Goal: Information Seeking & Learning: Find specific fact

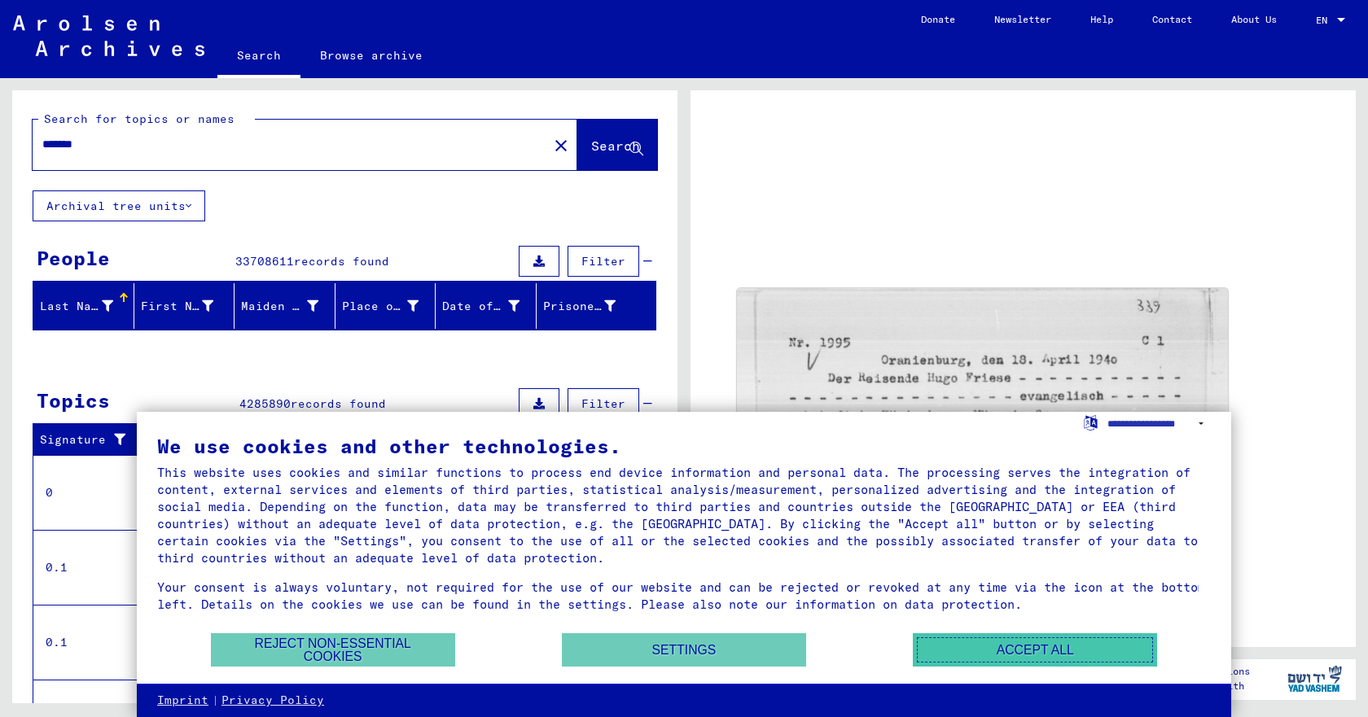
click at [1060, 647] on button "Accept all" at bounding box center [1035, 650] width 244 height 33
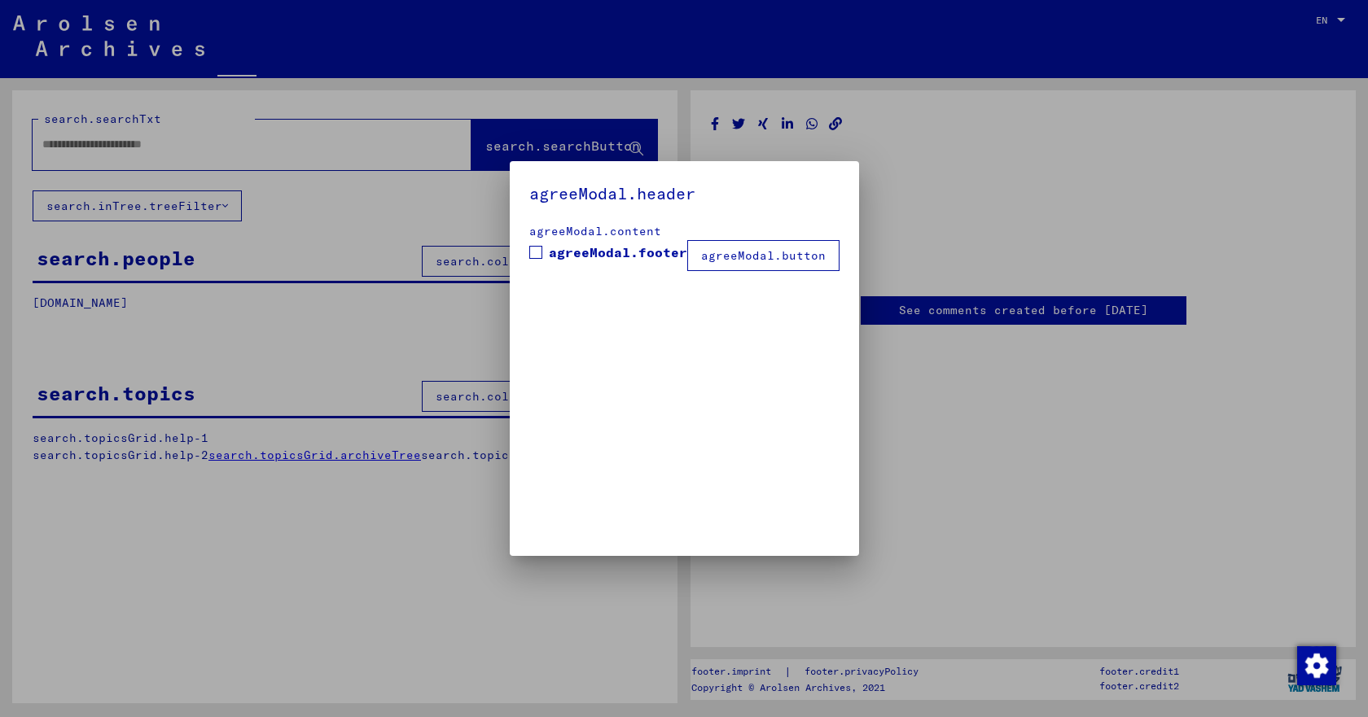
type input "*******"
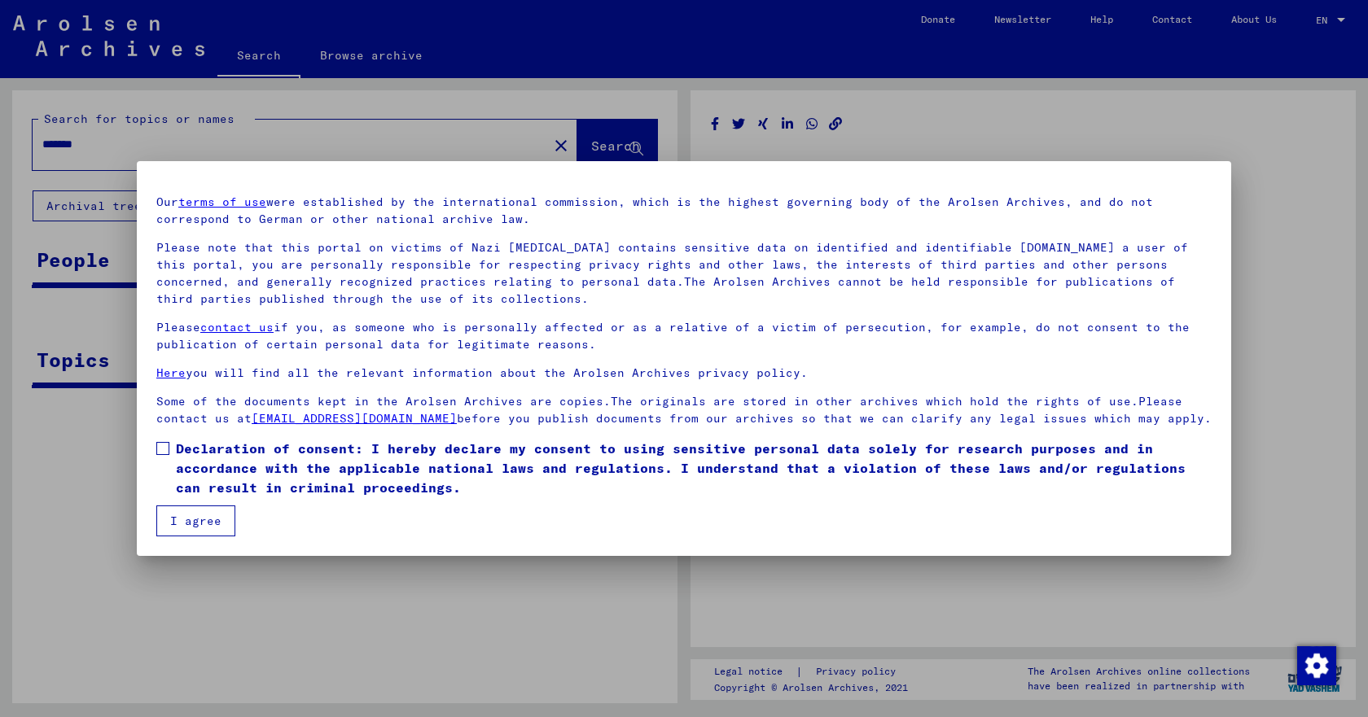
scroll to position [58, 0]
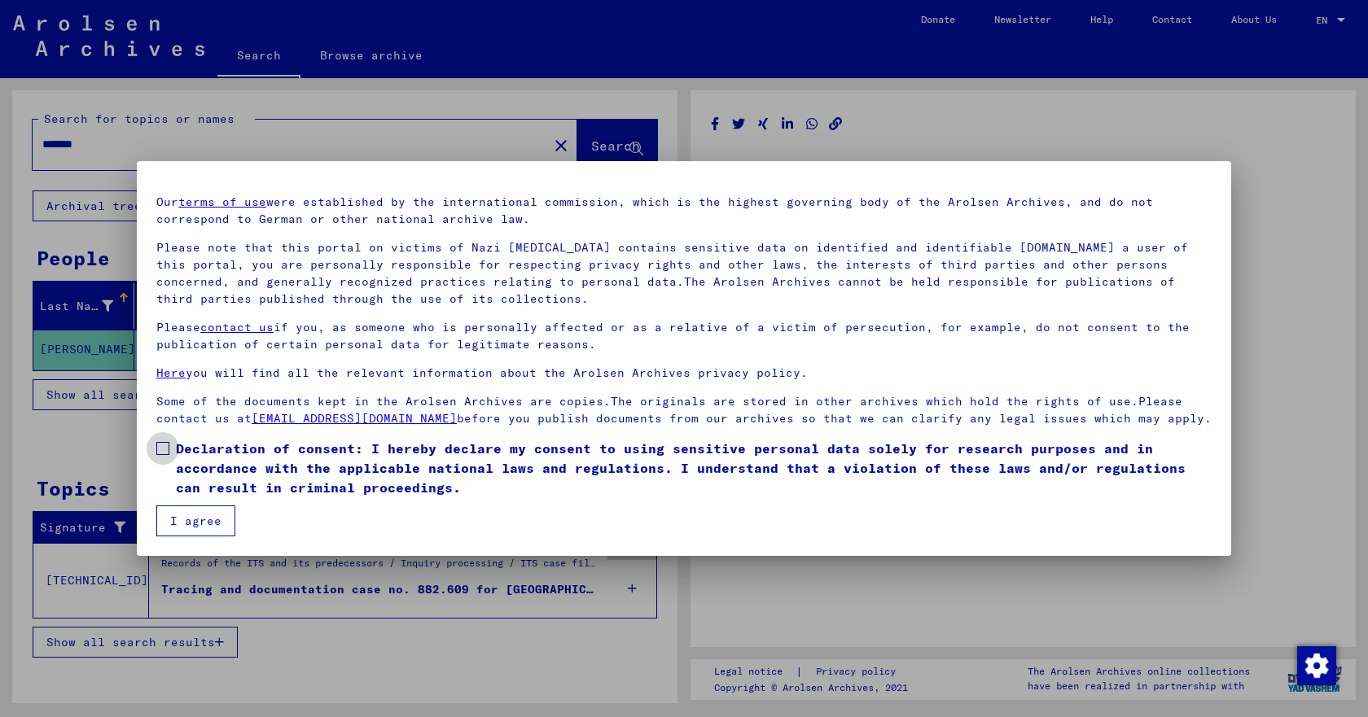
click at [164, 446] on span at bounding box center [162, 448] width 13 height 13
click at [191, 520] on button "I agree" at bounding box center [195, 521] width 79 height 31
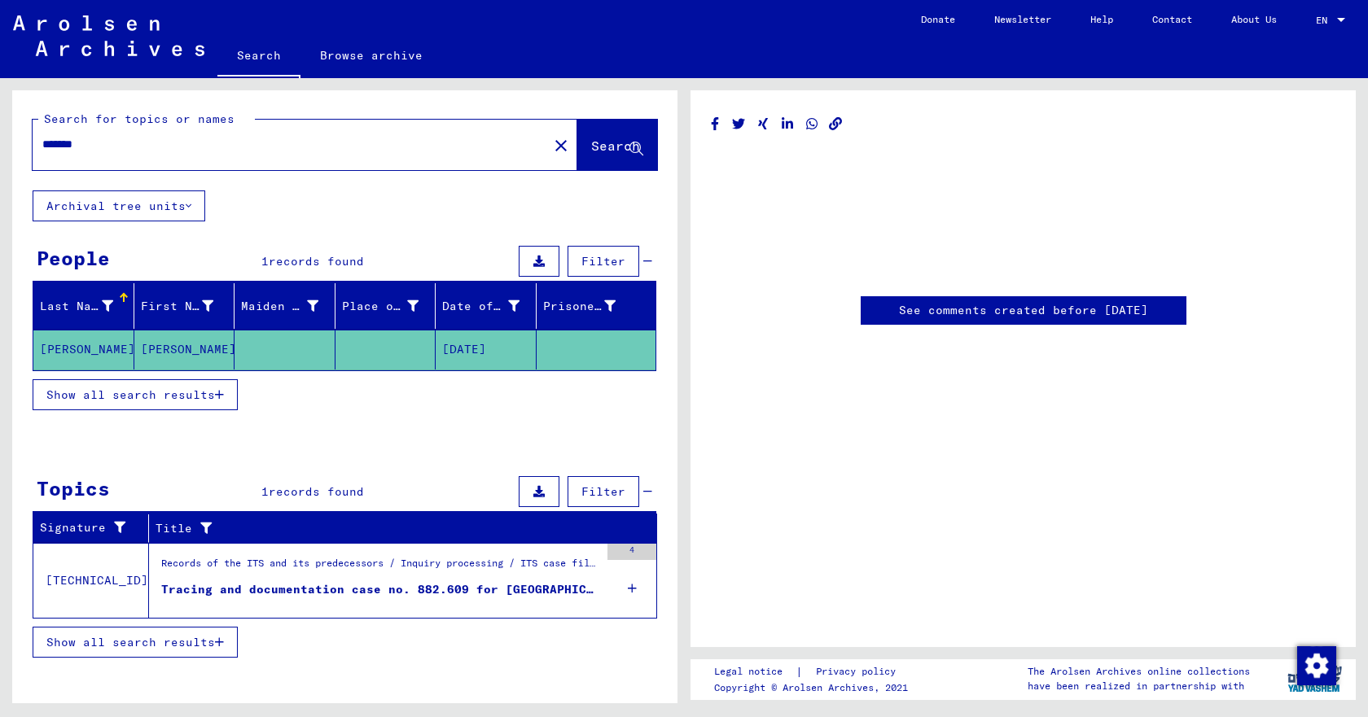
click at [71, 345] on mat-cell "[PERSON_NAME]" at bounding box center [83, 350] width 101 height 40
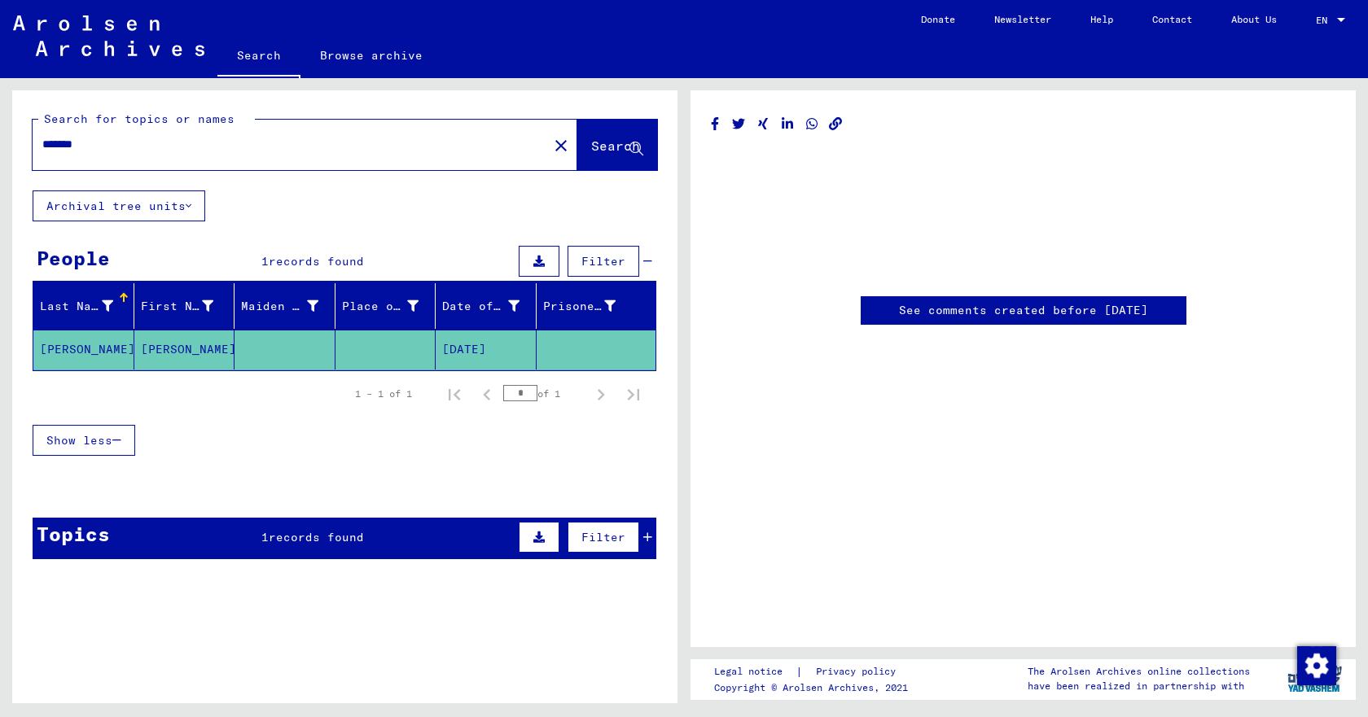
click at [1029, 311] on link "See comments created before [DATE]" at bounding box center [1023, 310] width 249 height 17
click at [156, 346] on mat-cell "[PERSON_NAME]" at bounding box center [184, 350] width 101 height 40
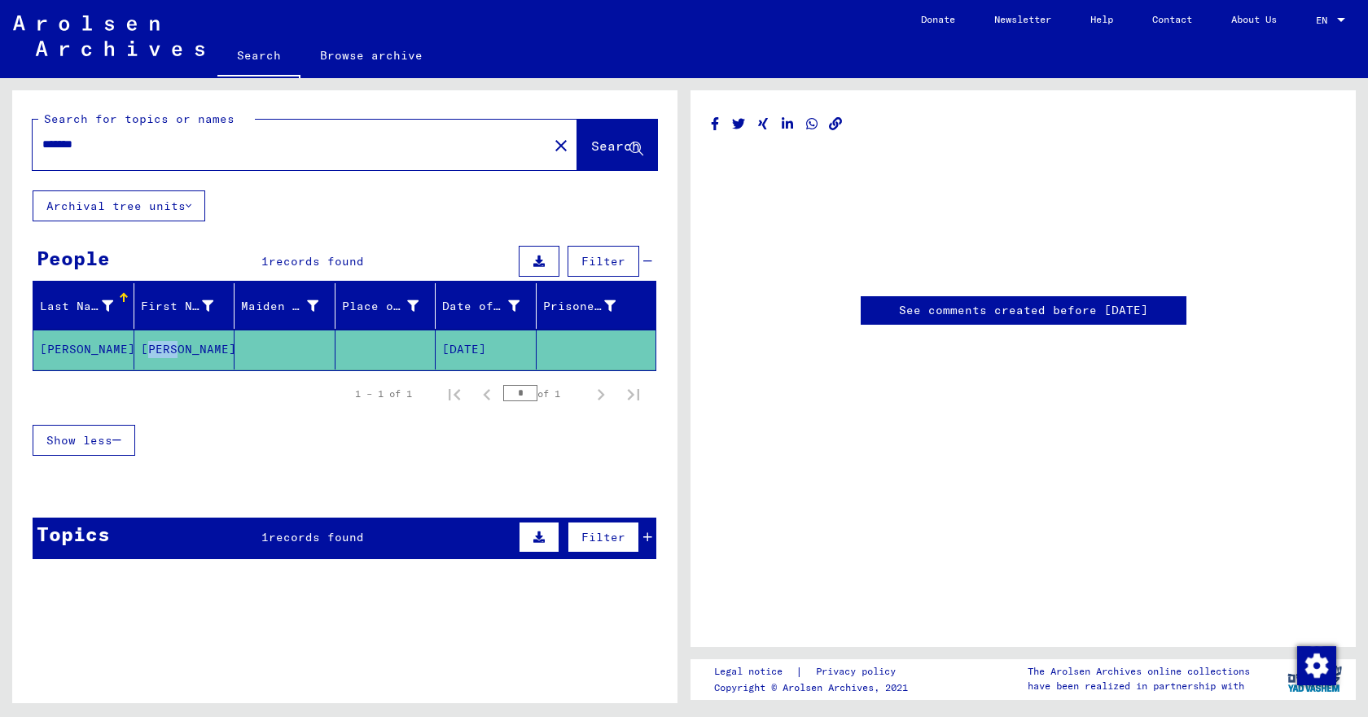
click at [156, 346] on mat-cell "[PERSON_NAME]" at bounding box center [184, 350] width 101 height 40
click at [505, 349] on mat-cell "[DATE]" at bounding box center [486, 350] width 101 height 40
click at [538, 537] on icon at bounding box center [538, 537] width 11 height 11
click at [109, 580] on button at bounding box center [116, 581] width 52 height 31
